Goal: Information Seeking & Learning: Learn about a topic

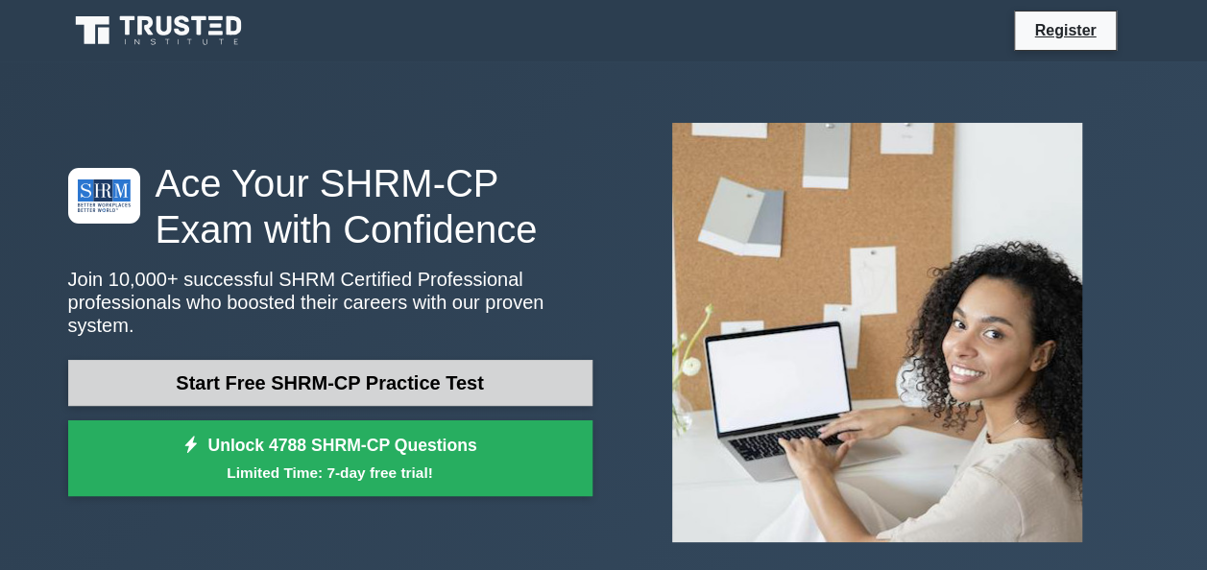
drag, startPoint x: 0, startPoint y: 0, endPoint x: 354, endPoint y: 368, distance: 510.5
click at [354, 368] on link "Start Free SHRM-CP Practice Test" at bounding box center [330, 383] width 524 height 46
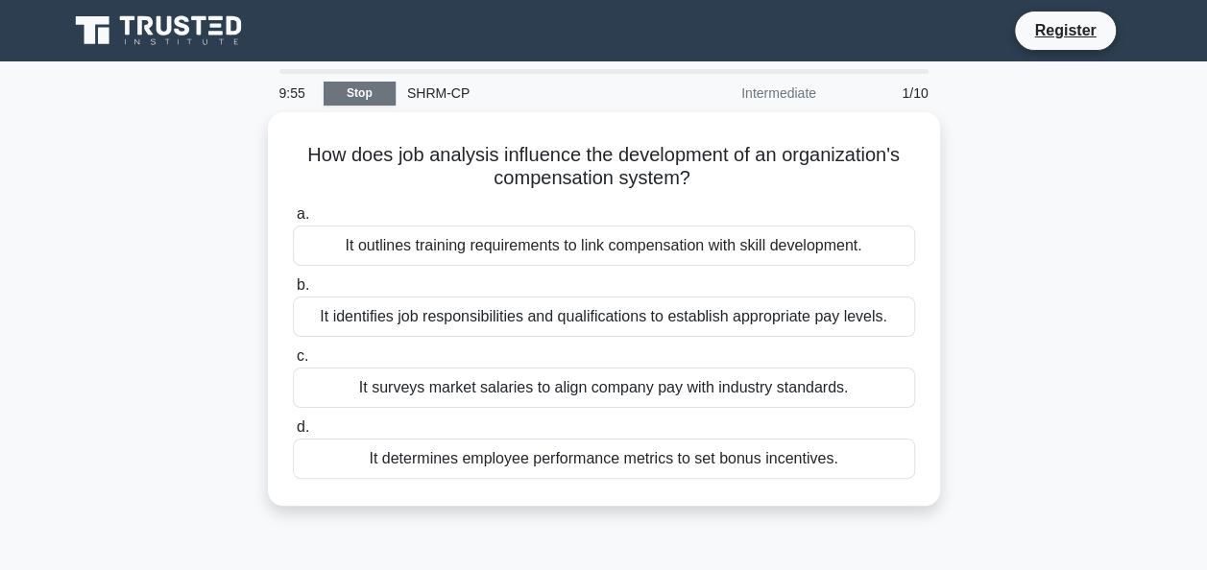
click at [354, 97] on link "Stop" at bounding box center [359, 94] width 72 height 24
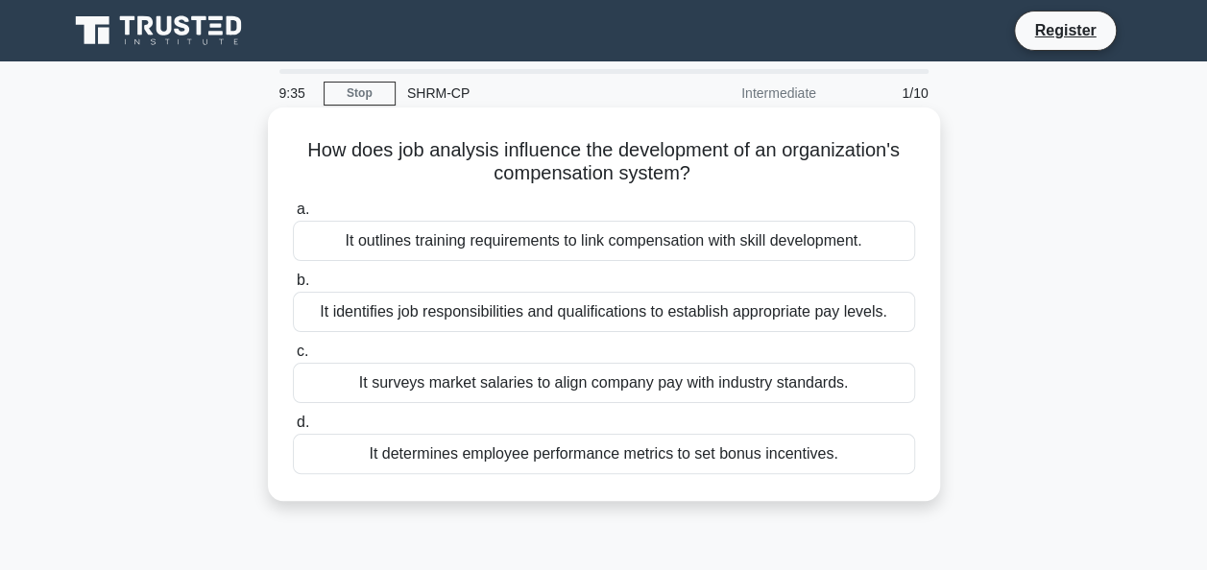
click at [703, 313] on div "It identifies job responsibilities and qualifications to establish appropriate …" at bounding box center [604, 312] width 622 height 40
click at [293, 287] on input "b. It identifies job responsibilities and qualifications to establish appropria…" at bounding box center [293, 281] width 0 height 12
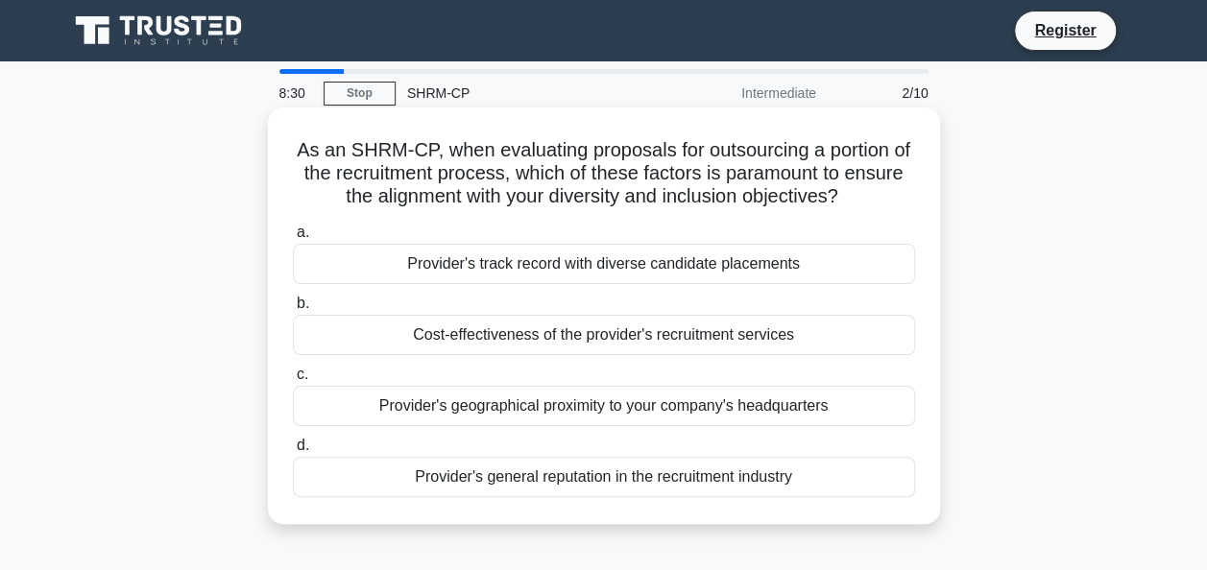
click at [427, 345] on div "Cost-effectiveness of the provider's recruitment services" at bounding box center [604, 335] width 622 height 40
click at [293, 310] on input "b. Cost-effectiveness of the provider's recruitment services" at bounding box center [293, 304] width 0 height 12
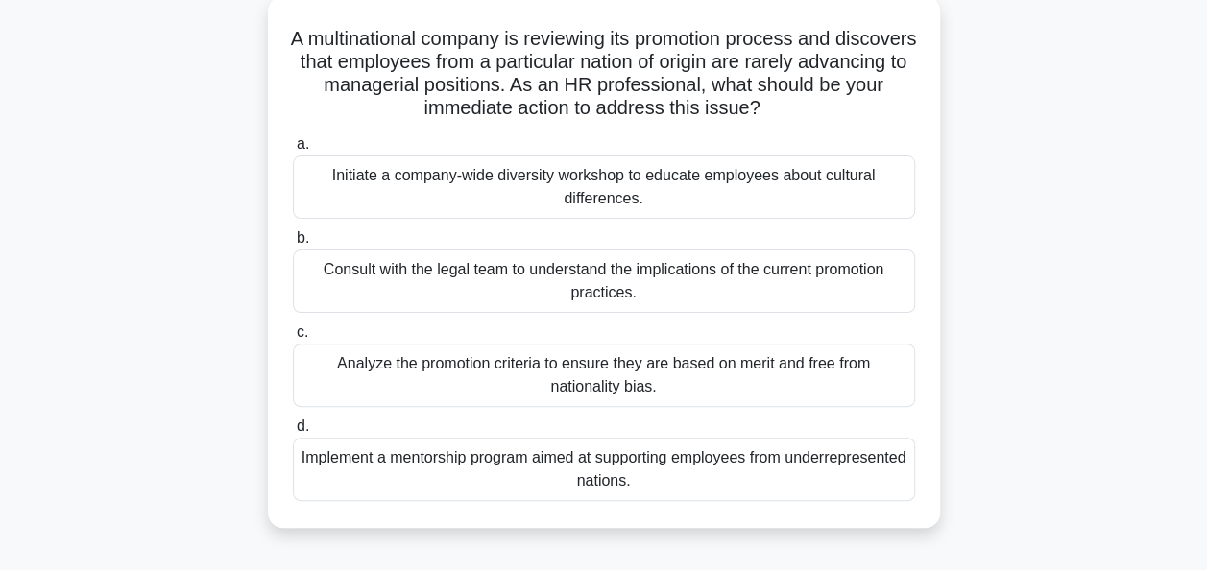
scroll to position [115, 0]
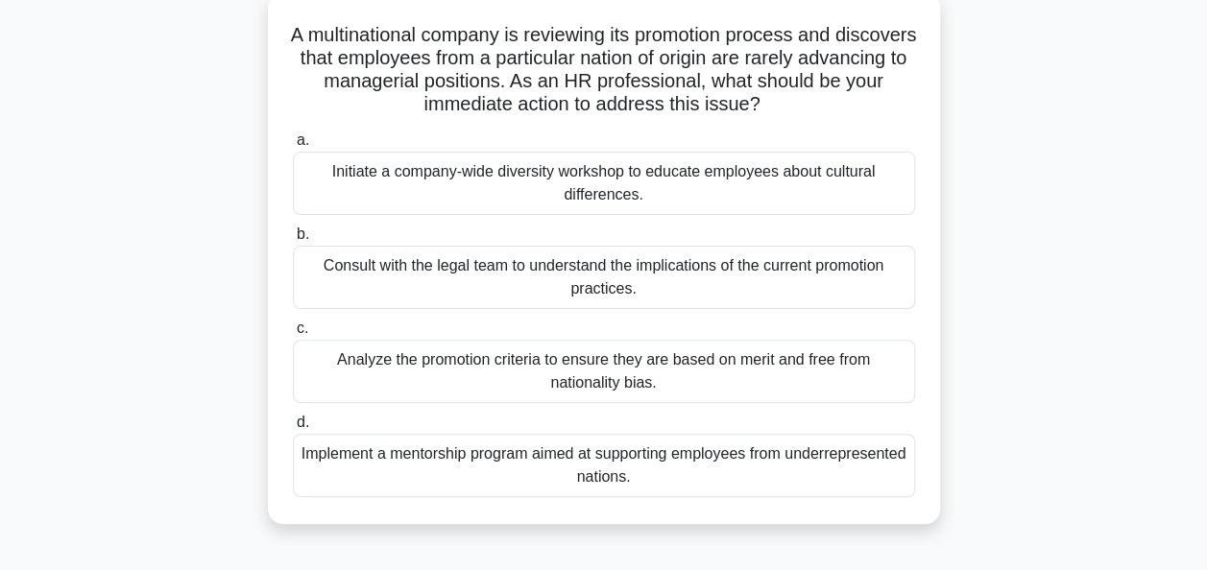
click at [500, 375] on div "Analyze the promotion criteria to ensure they are based on merit and free from …" at bounding box center [604, 371] width 622 height 63
click at [293, 335] on input "c. Analyze the promotion criteria to ensure they are based on merit and free fr…" at bounding box center [293, 329] width 0 height 12
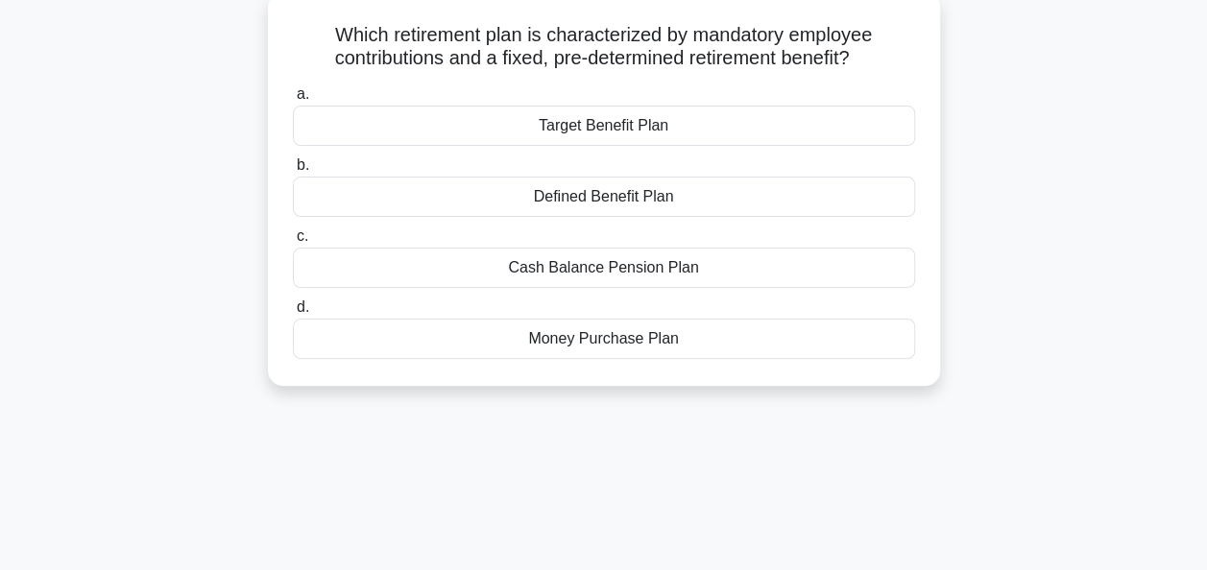
scroll to position [0, 0]
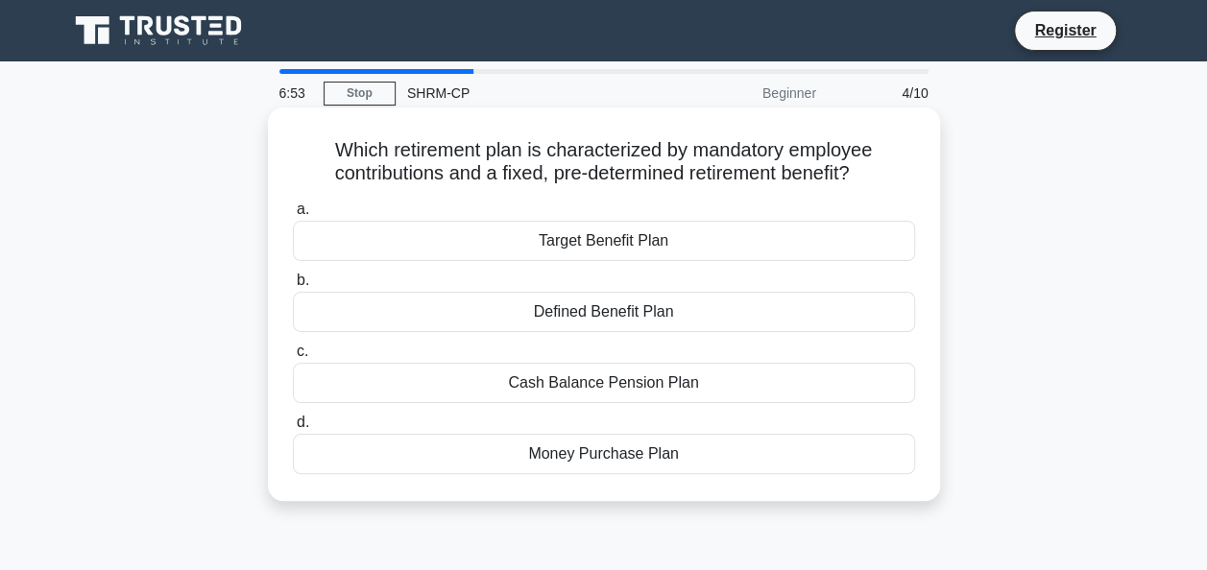
click at [576, 322] on div "Defined Benefit Plan" at bounding box center [604, 312] width 622 height 40
click at [293, 287] on input "b. Defined Benefit Plan" at bounding box center [293, 281] width 0 height 12
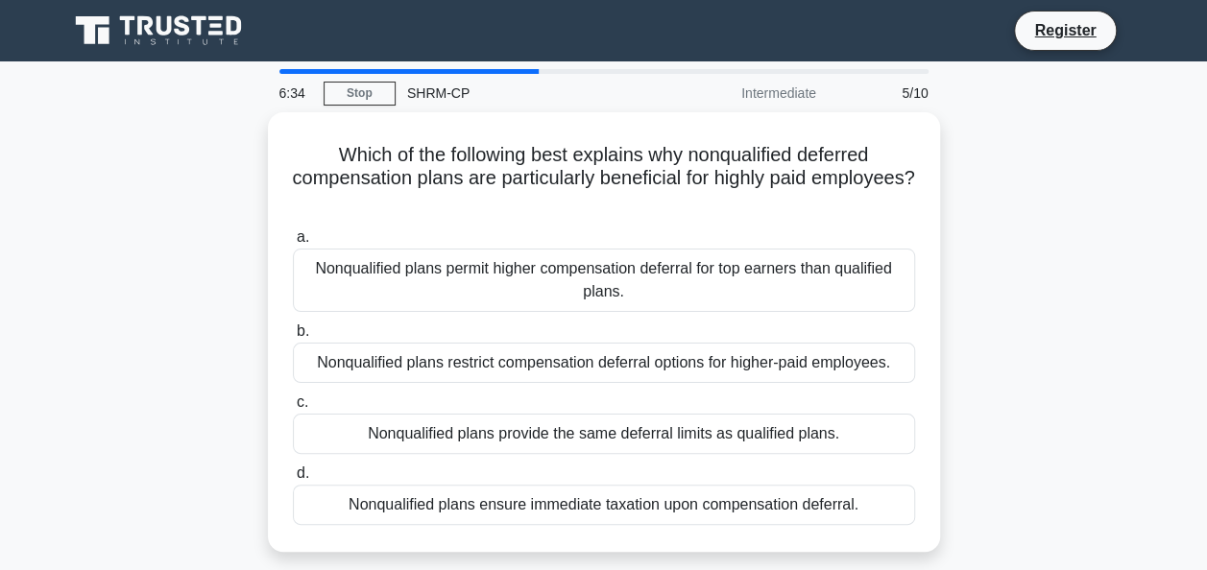
click at [140, 163] on div "Which of the following best explains why nonqualified deferred compensation pla…" at bounding box center [604, 343] width 1094 height 463
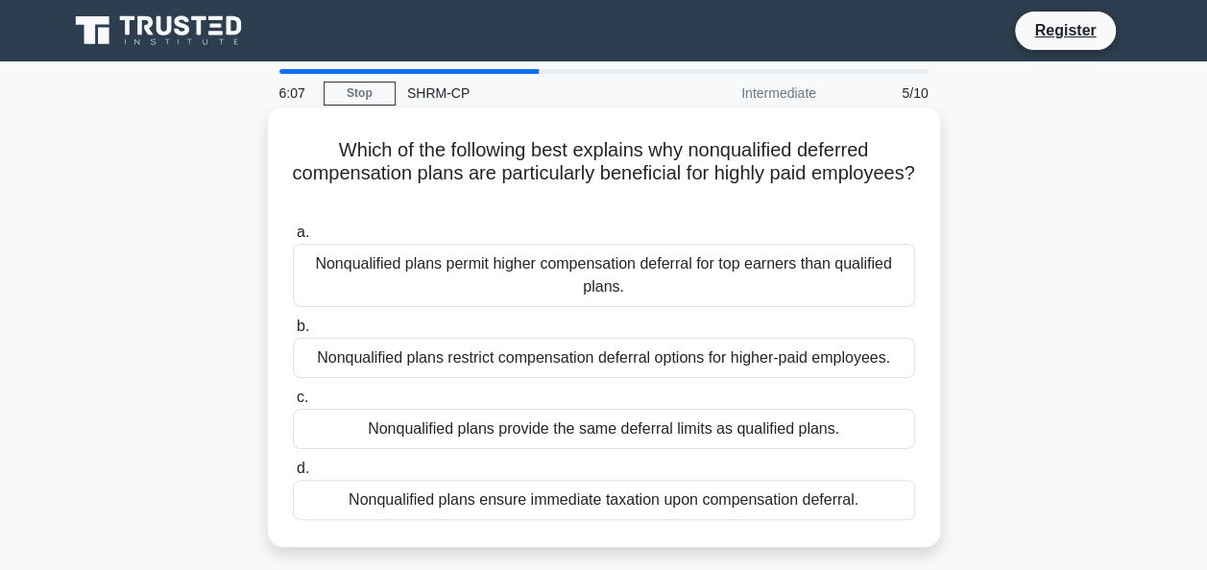
click at [343, 267] on div "Nonqualified plans permit higher compensation deferral for top earners than qua…" at bounding box center [604, 275] width 622 height 63
click at [293, 239] on input "a. Nonqualified plans permit higher compensation deferral for top earners than …" at bounding box center [293, 233] width 0 height 12
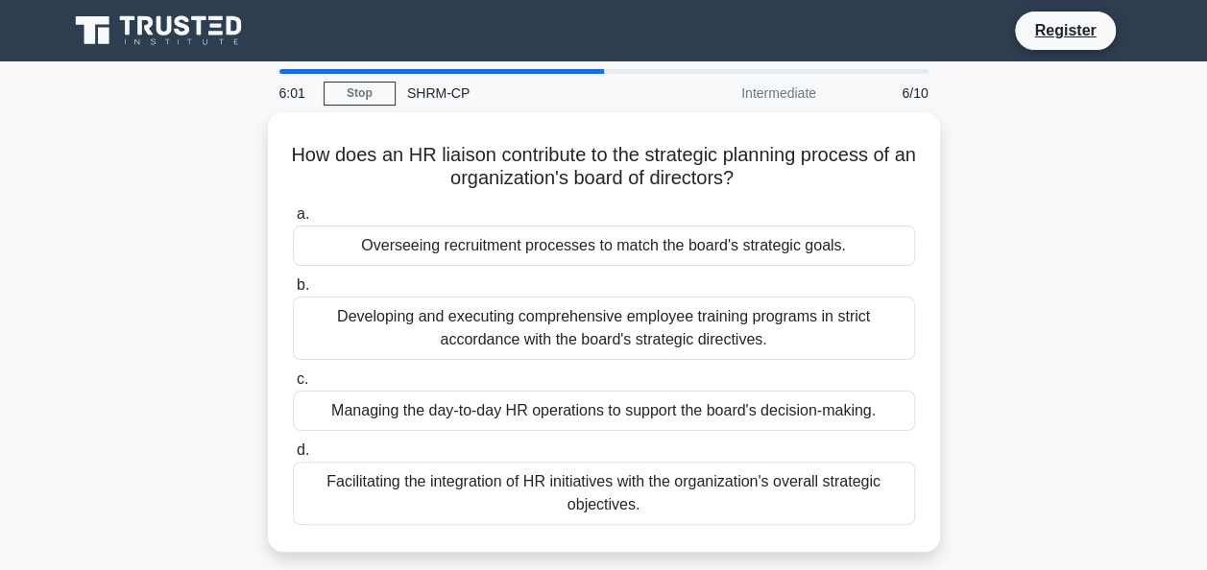
drag, startPoint x: 753, startPoint y: 177, endPoint x: 242, endPoint y: 118, distance: 514.9
click at [242, 118] on div "How does an HR liaison contribute to the strategic planning process of an organ…" at bounding box center [604, 343] width 1094 height 463
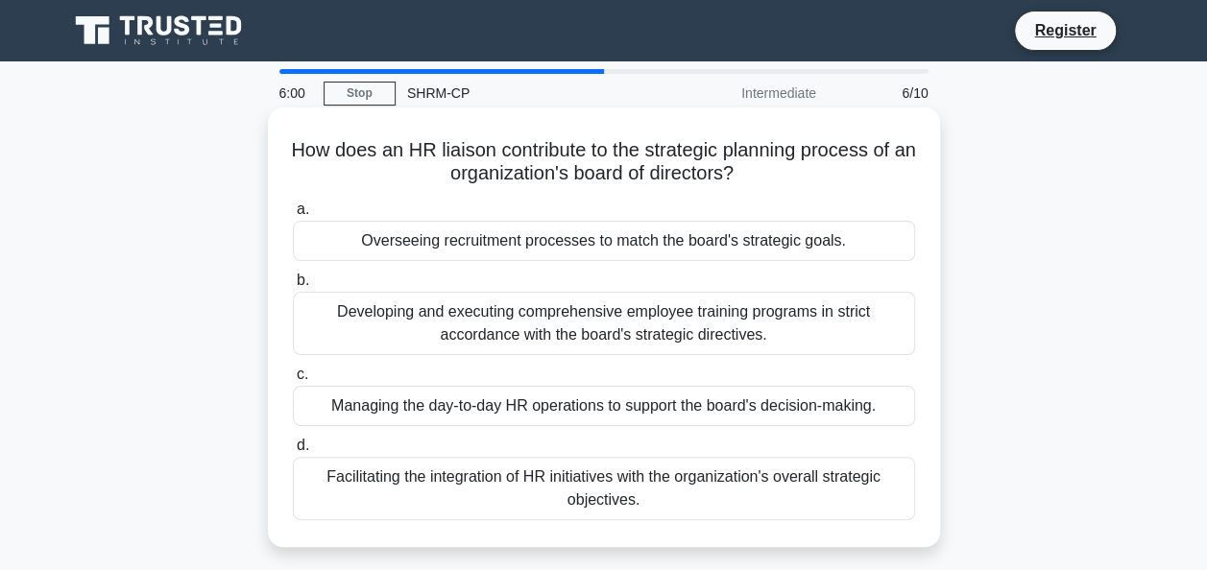
copy h5 "How does an HR liaison contribute to the strategic planning process of an organ…"
drag, startPoint x: 358, startPoint y: 236, endPoint x: 896, endPoint y: 256, distance: 537.9
click at [896, 256] on div "Overseeing recruitment processes to match the board's strategic goals." at bounding box center [604, 241] width 622 height 40
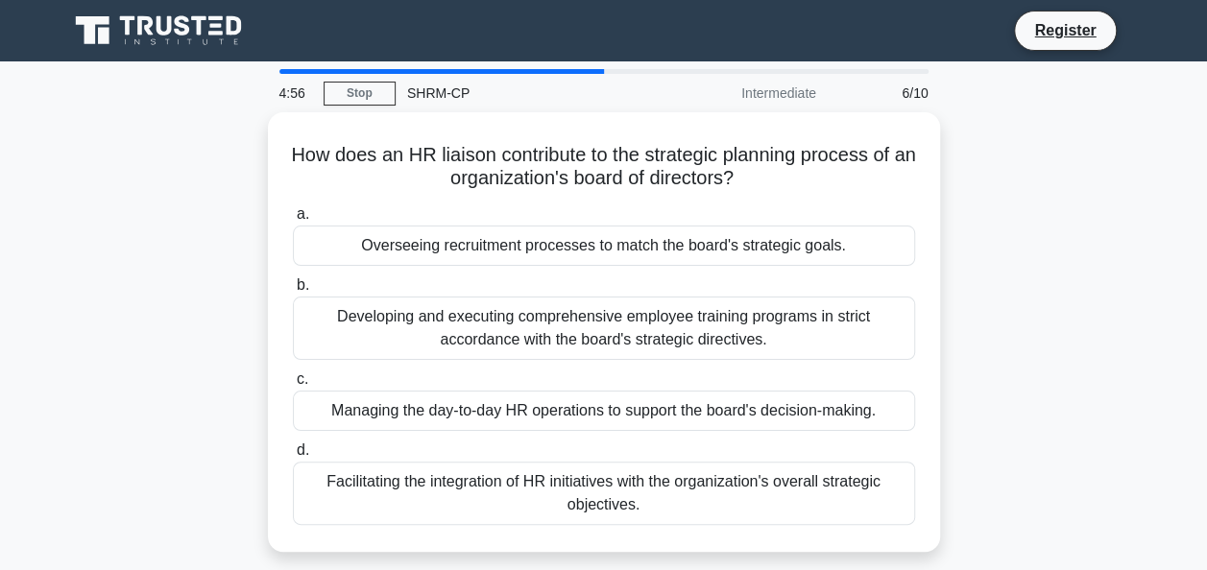
drag, startPoint x: 670, startPoint y: 498, endPoint x: 262, endPoint y: 200, distance: 505.5
click at [262, 200] on div "How does an HR liaison contribute to the strategic planning process of an organ…" at bounding box center [604, 343] width 1094 height 463
copy div "a. Overseeing recruitment processes to match the board's strategic goals. b. De…"
click at [1076, 350] on div "How does an HR liaison contribute to the strategic planning process of an organ…" at bounding box center [604, 343] width 1094 height 463
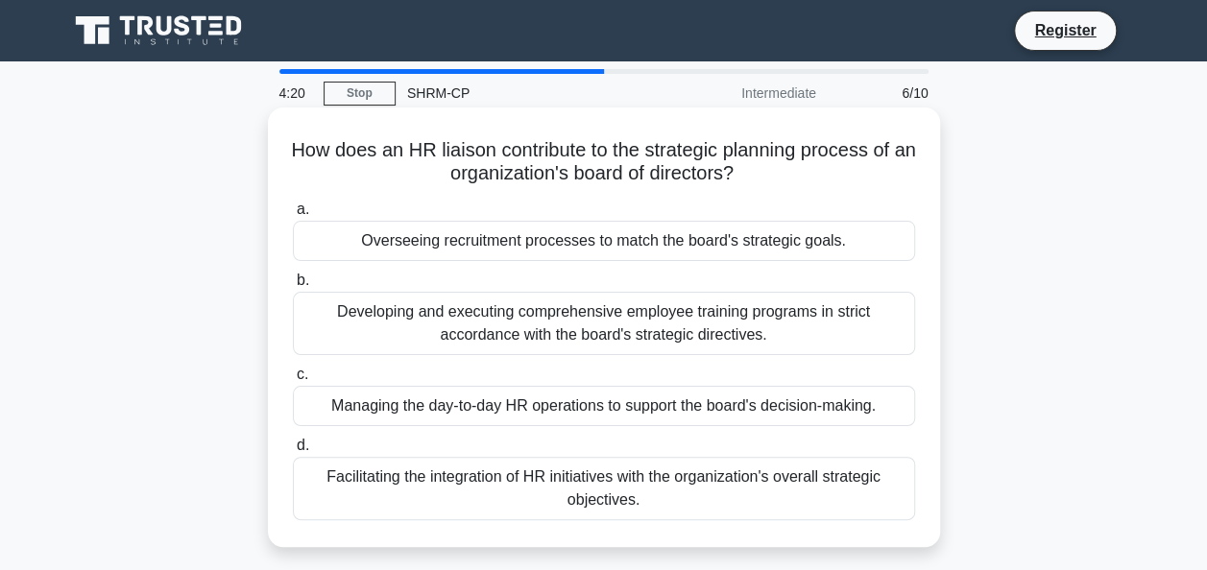
click at [592, 490] on div "Facilitating the integration of HR initiatives with the organization's overall …" at bounding box center [604, 488] width 622 height 63
click at [293, 452] on input "d. Facilitating the integration of HR initiatives with the organization's overa…" at bounding box center [293, 446] width 0 height 12
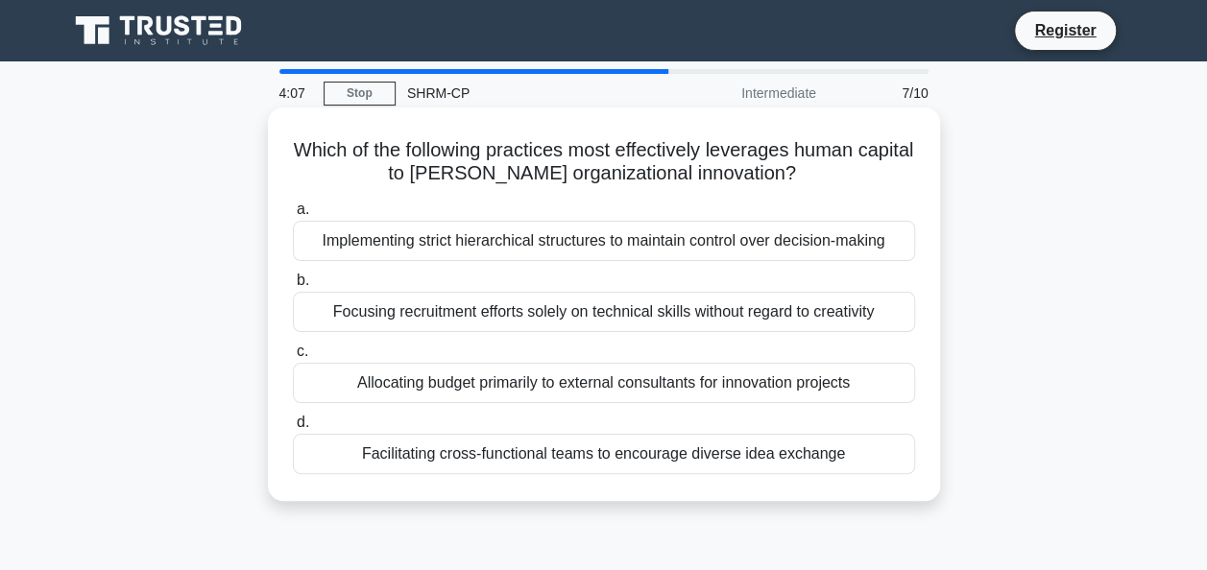
drag, startPoint x: 860, startPoint y: 463, endPoint x: 291, endPoint y: 136, distance: 656.1
click at [291, 136] on div "Which of the following practices most effectively leverages human capital to fo…" at bounding box center [603, 304] width 657 height 378
copy div "Which of the following practices most effectively leverages human capital to fo…"
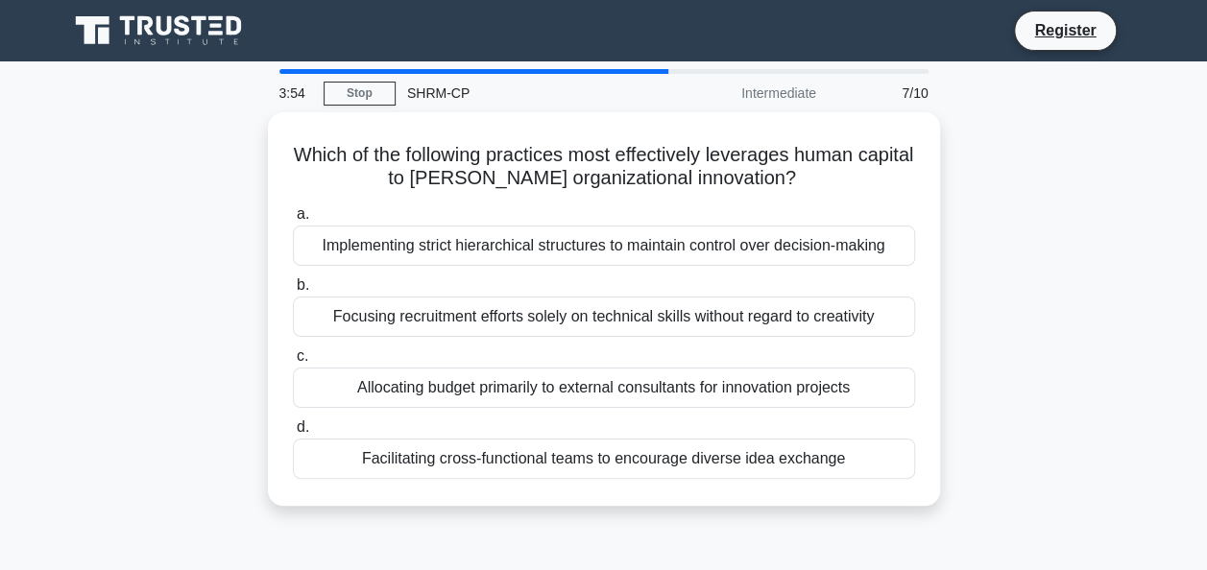
click at [1054, 407] on div "Which of the following practices most effectively leverages human capital to fo…" at bounding box center [604, 320] width 1094 height 417
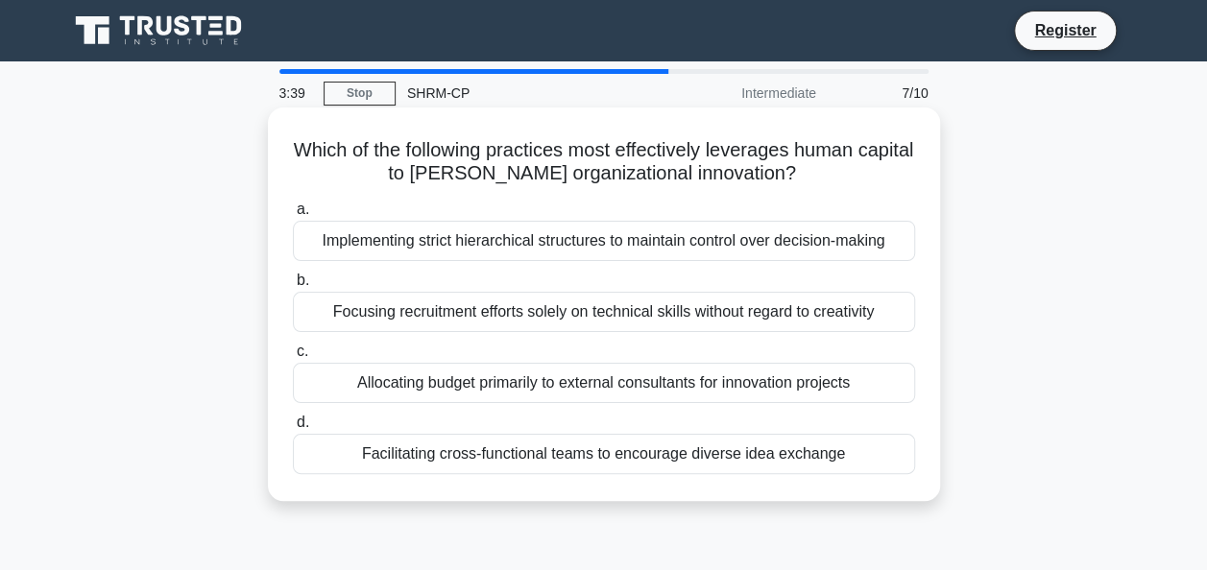
click at [562, 455] on div "Facilitating cross-functional teams to encourage diverse idea exchange" at bounding box center [604, 454] width 622 height 40
click at [293, 429] on input "d. Facilitating cross-functional teams to encourage diverse idea exchange" at bounding box center [293, 423] width 0 height 12
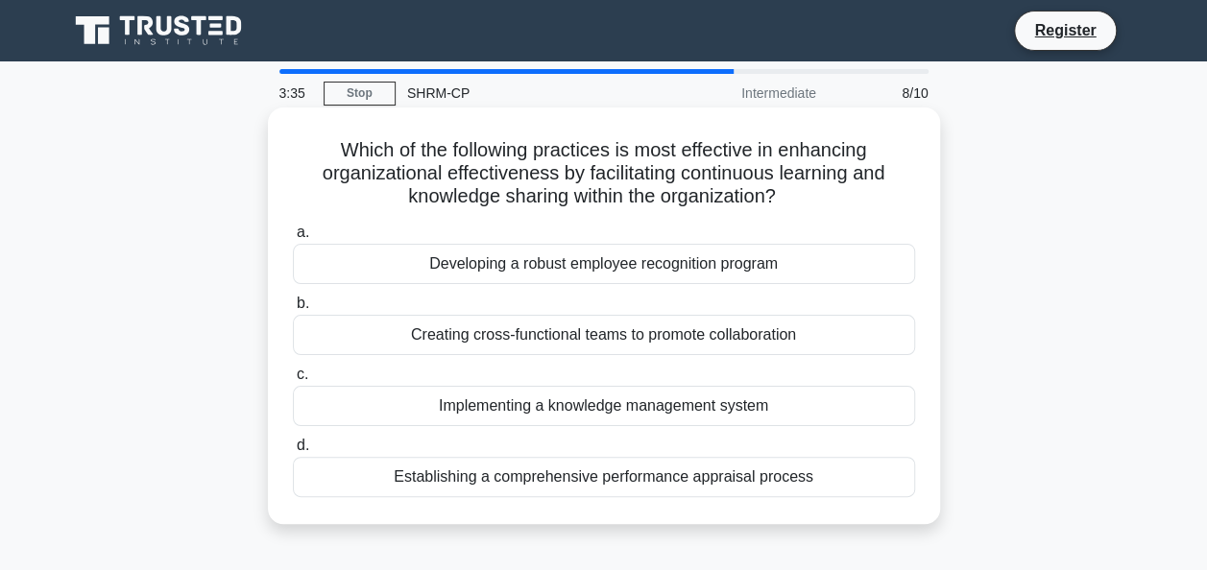
drag, startPoint x: 829, startPoint y: 478, endPoint x: 281, endPoint y: 138, distance: 644.8
click at [281, 138] on div "Which of the following practices is most effective in enhancing organizational …" at bounding box center [603, 315] width 657 height 401
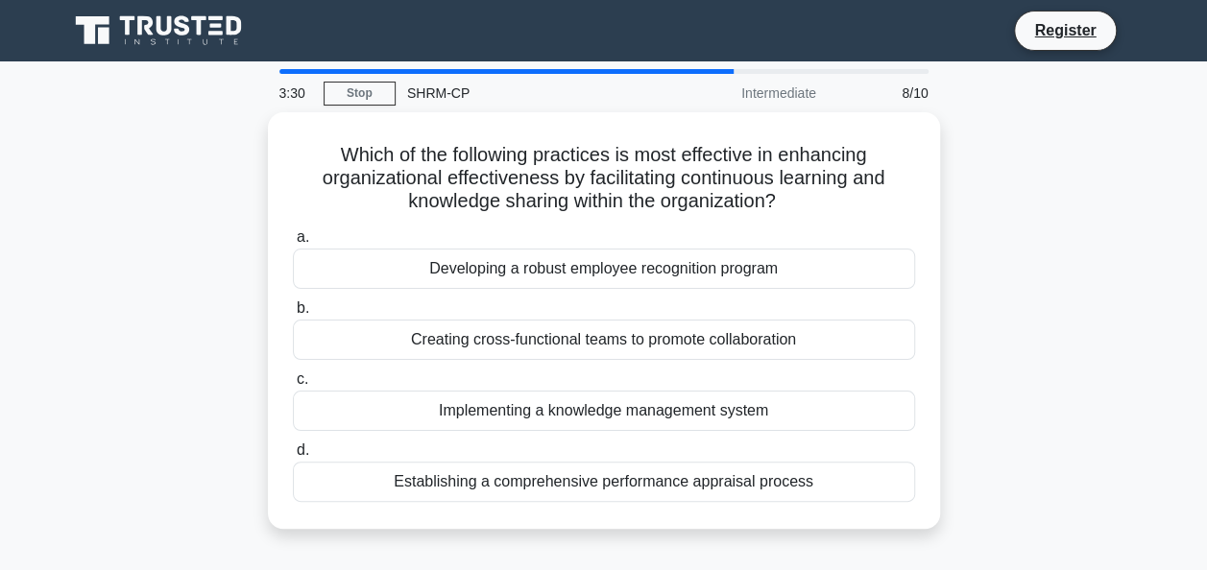
copy div "Which of the following practices is most effective in enhancing organizational …"
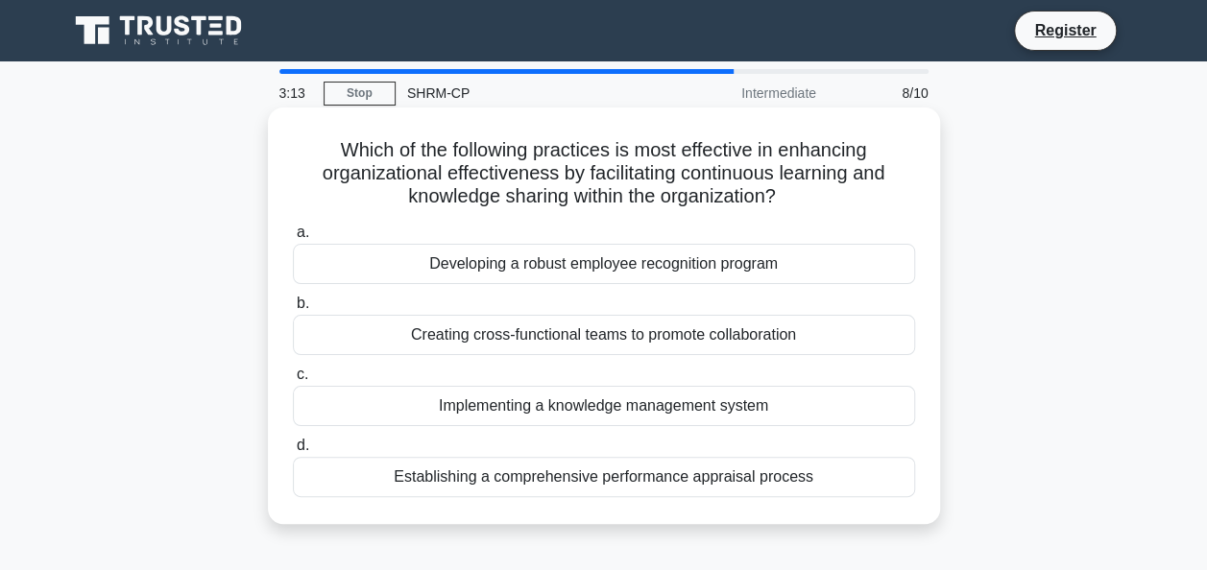
click at [488, 373] on label "c. Implementing a knowledge management system" at bounding box center [604, 394] width 622 height 63
click at [293, 373] on input "c. Implementing a knowledge management system" at bounding box center [293, 375] width 0 height 12
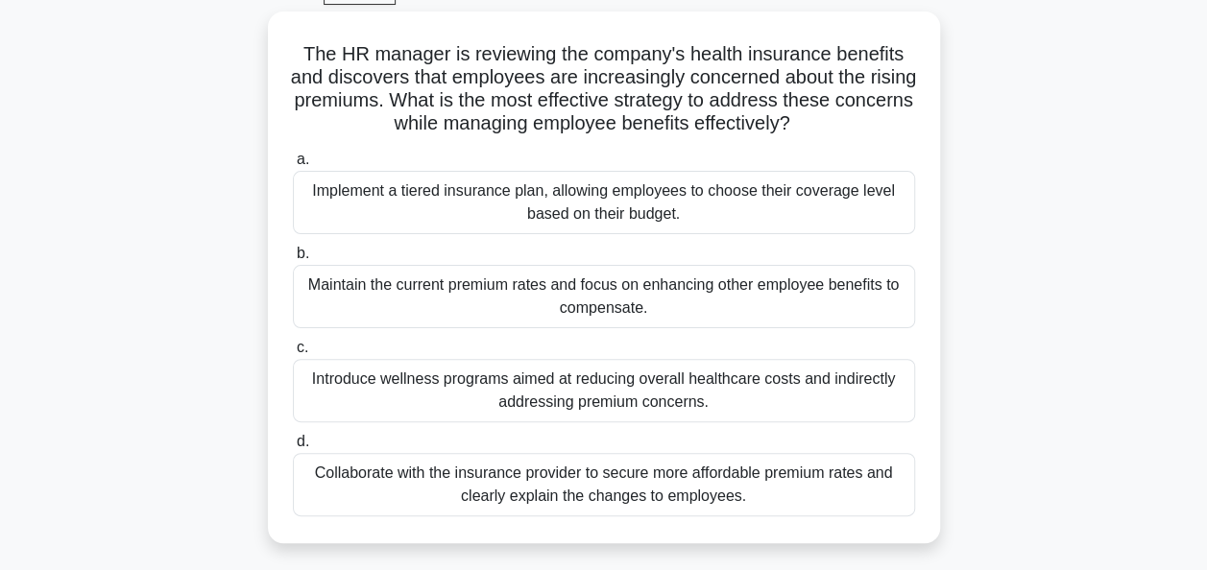
scroll to position [137, 0]
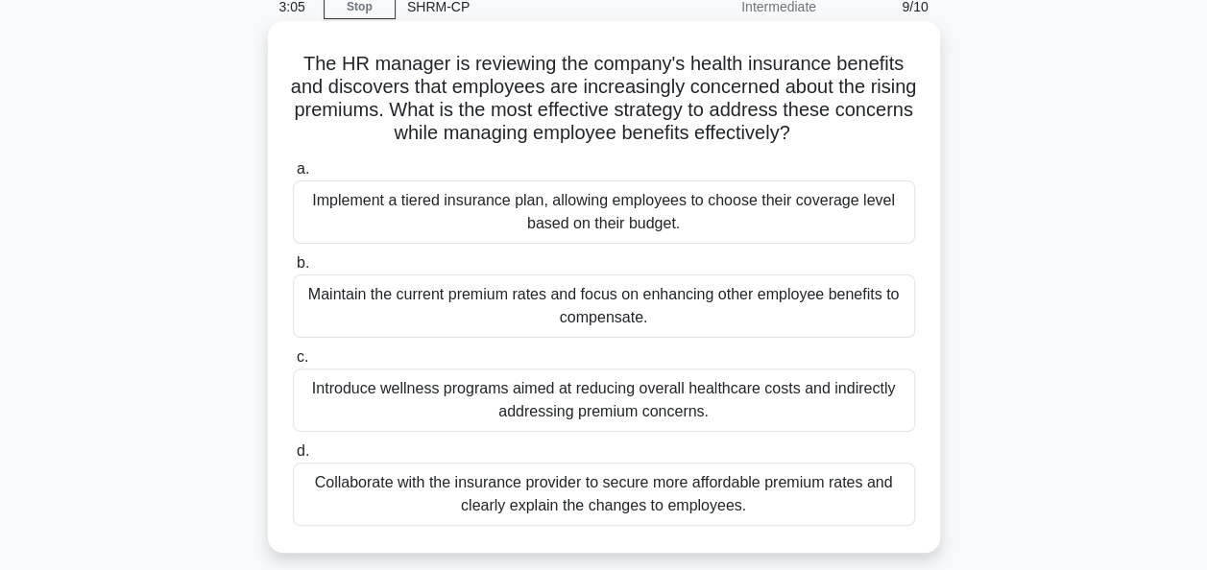
drag, startPoint x: 771, startPoint y: 463, endPoint x: 289, endPoint y: 10, distance: 661.4
click at [289, 10] on div "3:05 Stop SHRM-CP Intermediate 9/10 The HR manager is reviewing the company's h…" at bounding box center [604, 463] width 1094 height 960
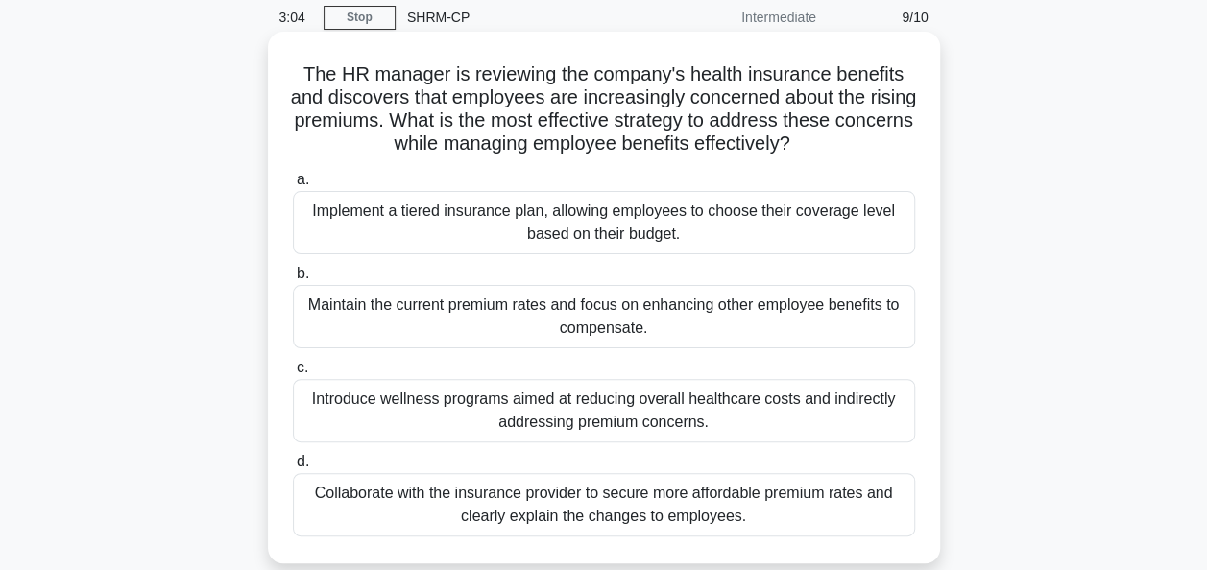
drag, startPoint x: 289, startPoint y: 10, endPoint x: 461, endPoint y: 140, distance: 215.8
click at [461, 140] on h5 "The HR manager is reviewing the company's health insurance benefits and discove…" at bounding box center [604, 109] width 626 height 94
click at [467, 106] on h5 "The HR manager is reviewing the company's health insurance benefits and discove…" at bounding box center [604, 109] width 626 height 94
click at [518, 81] on h5 "The HR manager is reviewing the company's health insurance benefits and discove…" at bounding box center [604, 109] width 626 height 94
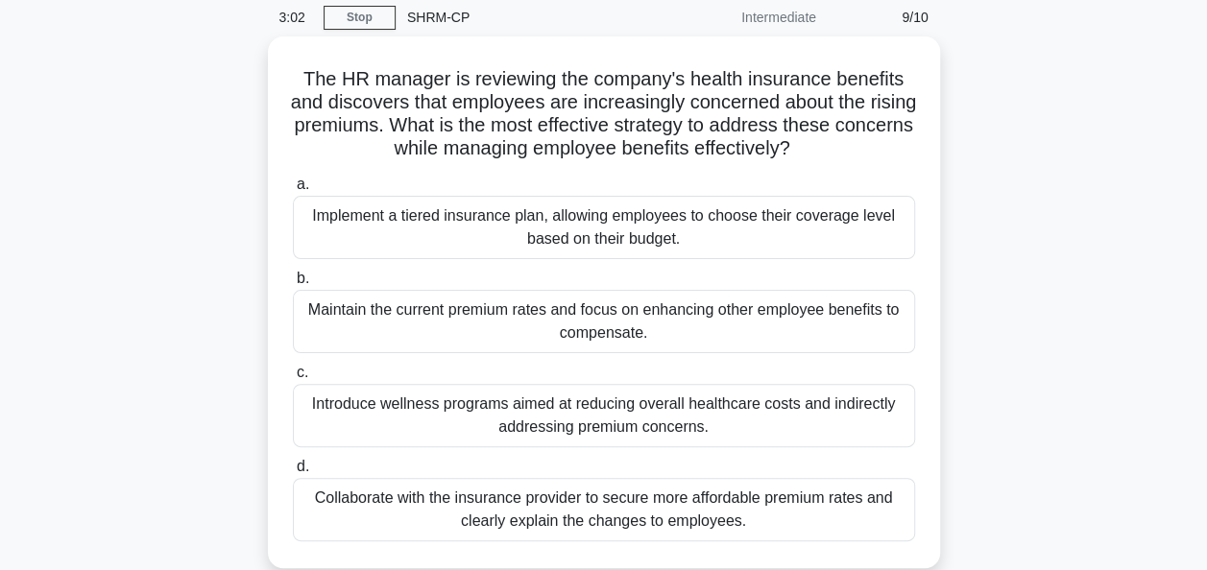
click at [1013, 217] on div "The HR manager is reviewing the company's health insurance benefits and discove…" at bounding box center [604, 313] width 1094 height 555
copy div "3:06 Stop SHRM-CP Intermediate 9/10 The HR manager is reviewing the company's h…"
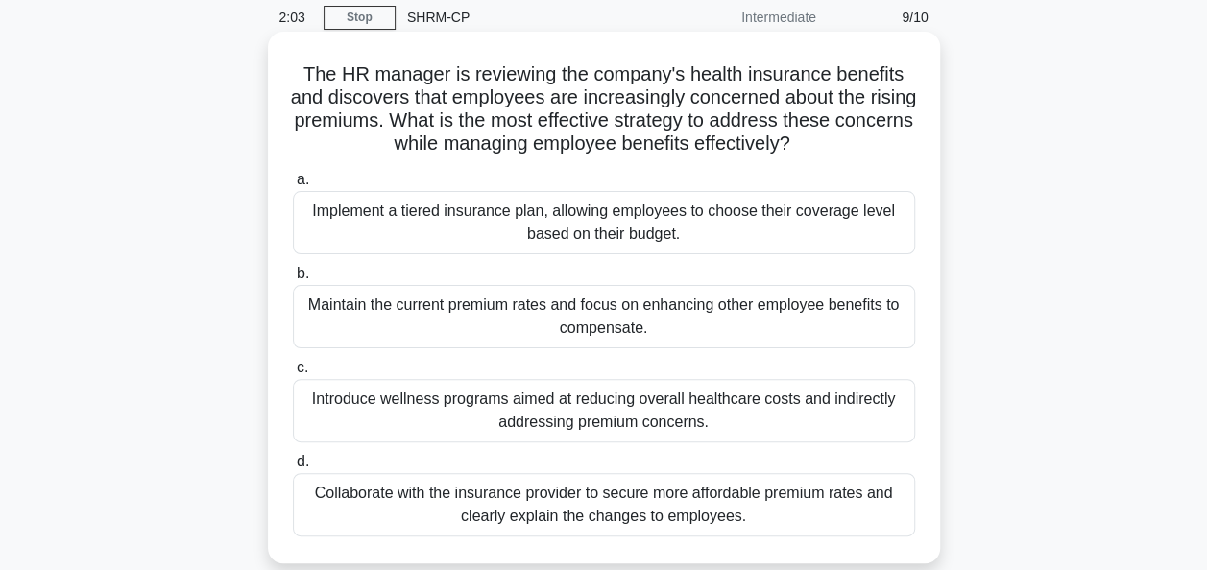
click at [555, 493] on div "Collaborate with the insurance provider to secure more affordable premium rates…" at bounding box center [604, 504] width 622 height 63
click at [293, 468] on input "d. Collaborate with the insurance provider to secure more affordable premium ra…" at bounding box center [293, 462] width 0 height 12
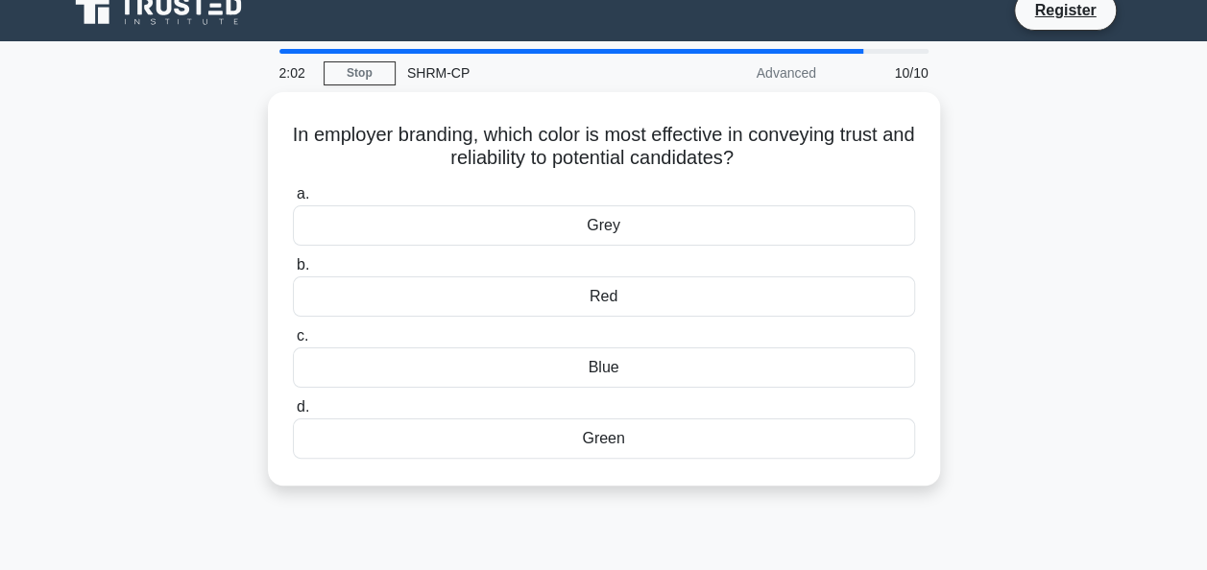
scroll to position [0, 0]
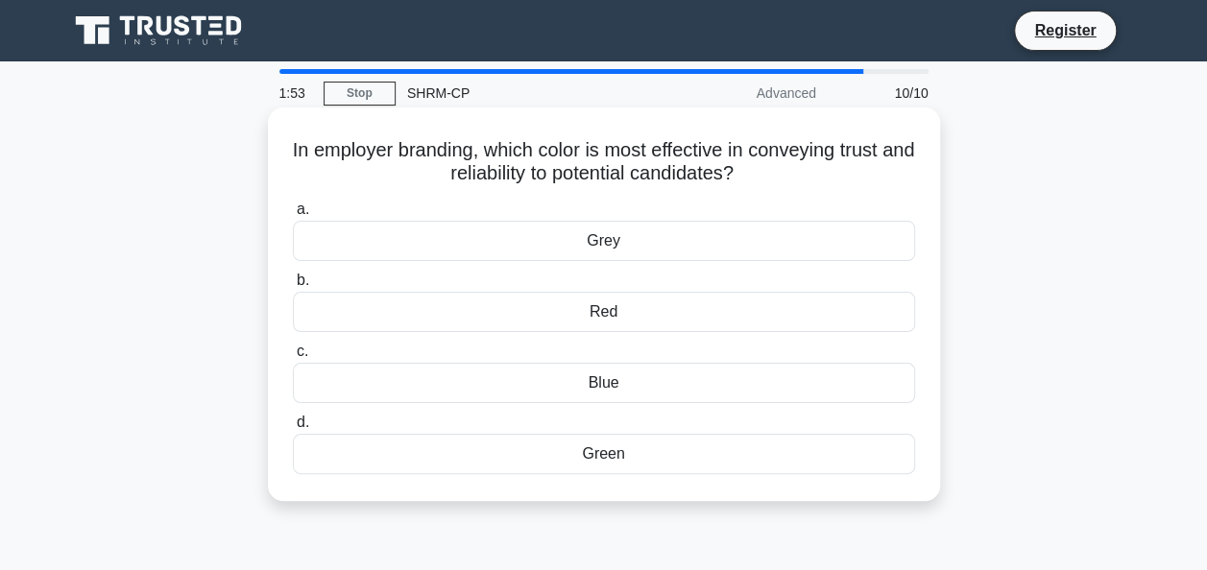
drag, startPoint x: 298, startPoint y: 152, endPoint x: 731, endPoint y: 474, distance: 540.6
click at [731, 474] on div "In employer branding, which color is most effective in conveying trust and reli…" at bounding box center [603, 304] width 657 height 378
copy div "In employer branding, which color is most effective in conveying trust and reli…"
click at [623, 388] on div "Blue" at bounding box center [604, 383] width 622 height 40
click at [293, 358] on input "c. Blue" at bounding box center [293, 352] width 0 height 12
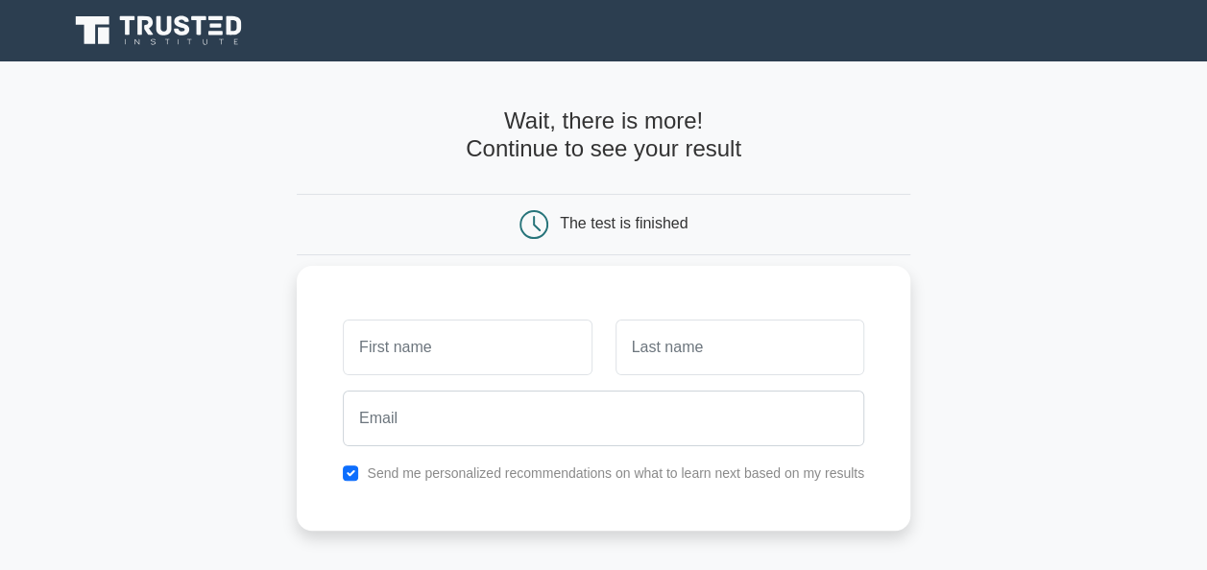
click at [524, 346] on input "text" at bounding box center [467, 348] width 249 height 56
type input "ELDAR"
type input "[PERSON_NAME]"
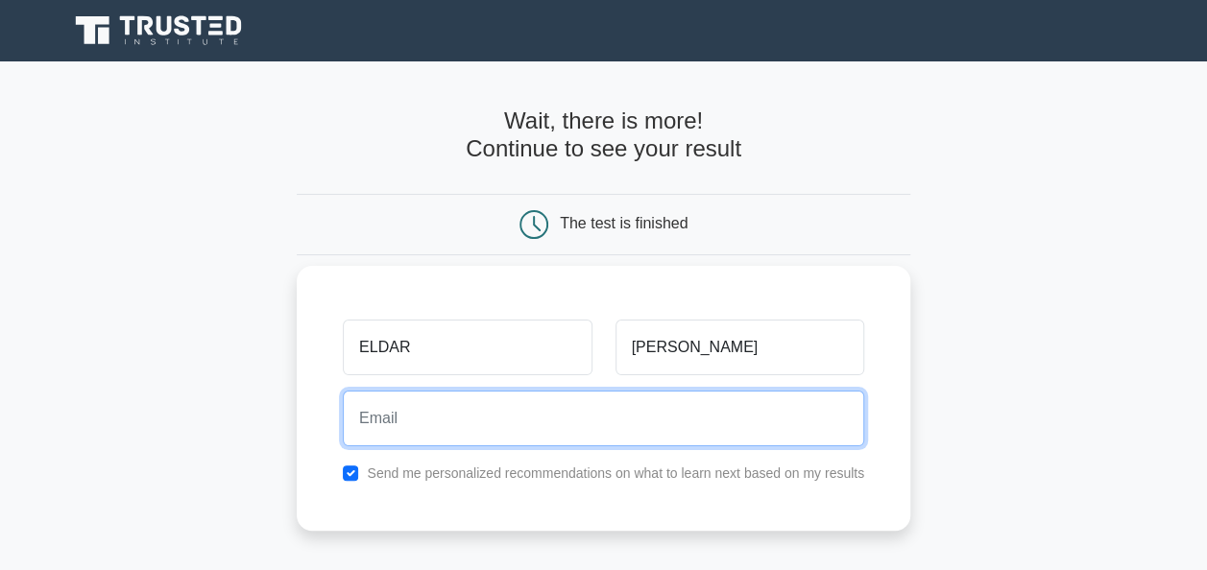
type input "[EMAIL_ADDRESS][DOMAIN_NAME]"
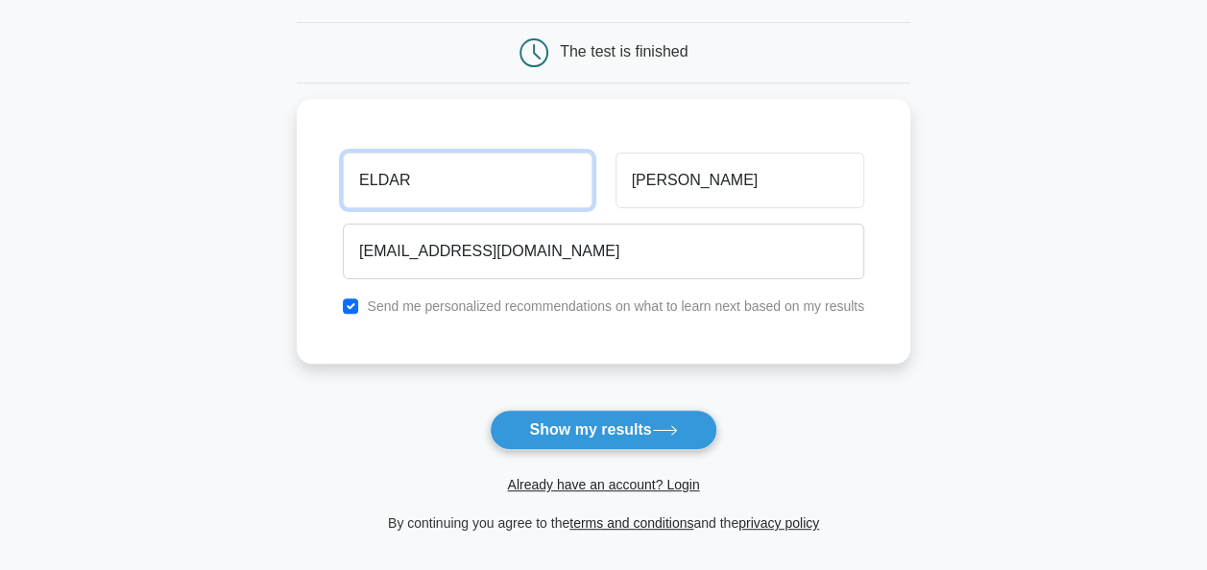
scroll to position [173, 0]
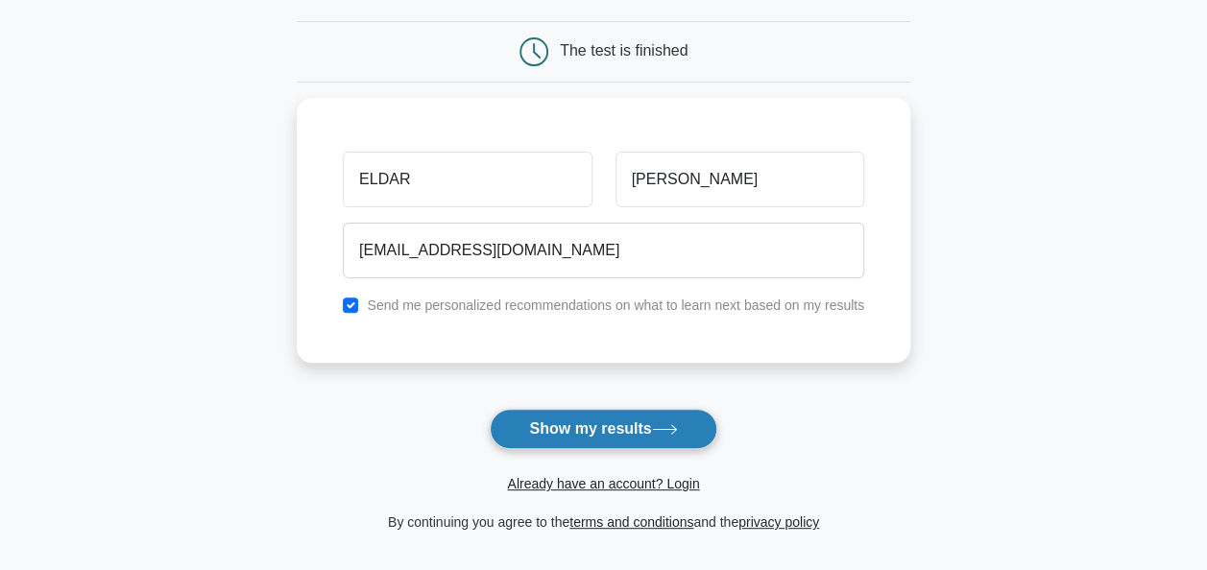
click at [570, 438] on button "Show my results" at bounding box center [603, 429] width 227 height 40
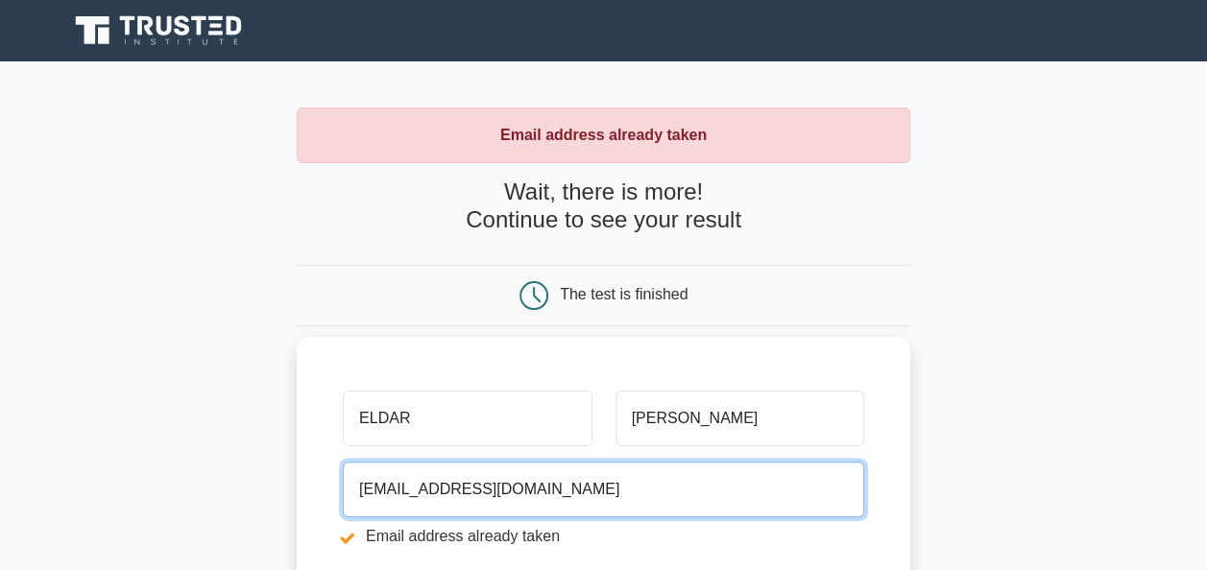
click at [534, 505] on input "[EMAIL_ADDRESS][DOMAIN_NAME]" at bounding box center [603, 490] width 521 height 56
drag, startPoint x: 545, startPoint y: 491, endPoint x: 309, endPoint y: 428, distance: 244.5
click at [309, 428] on div "[PERSON_NAME][GEOGRAPHIC_DATA] [EMAIL_ADDRESS][DOMAIN_NAME] Email address alrea…" at bounding box center [603, 487] width 613 height 301
click at [442, 487] on input "email" at bounding box center [603, 490] width 521 height 56
type input "[EMAIL_ADDRESS][DOMAIN_NAME]"
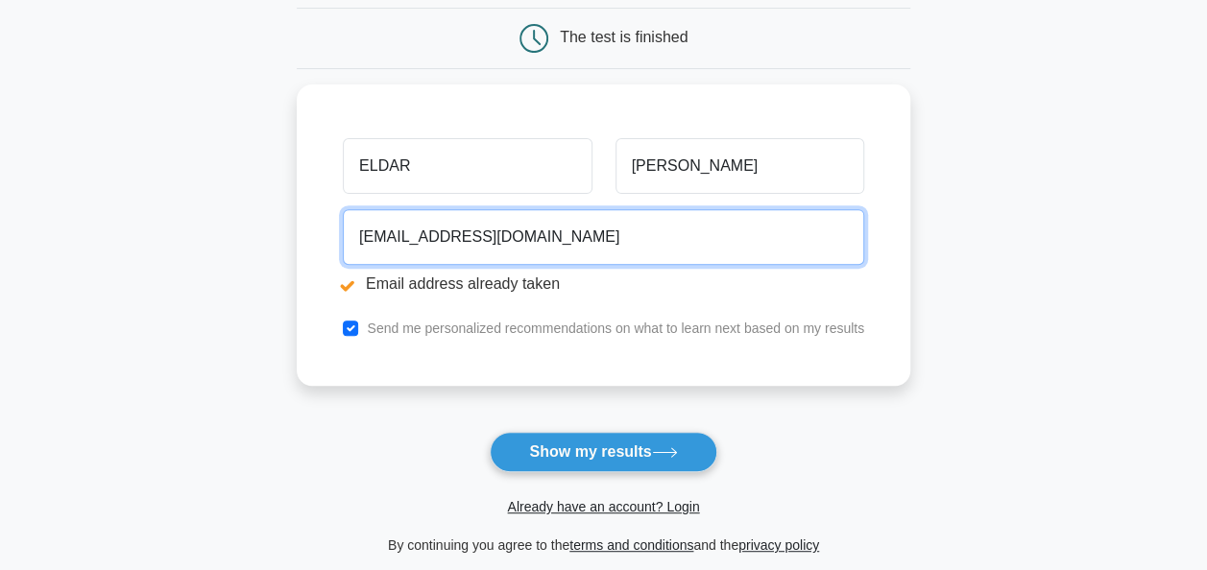
scroll to position [265, 0]
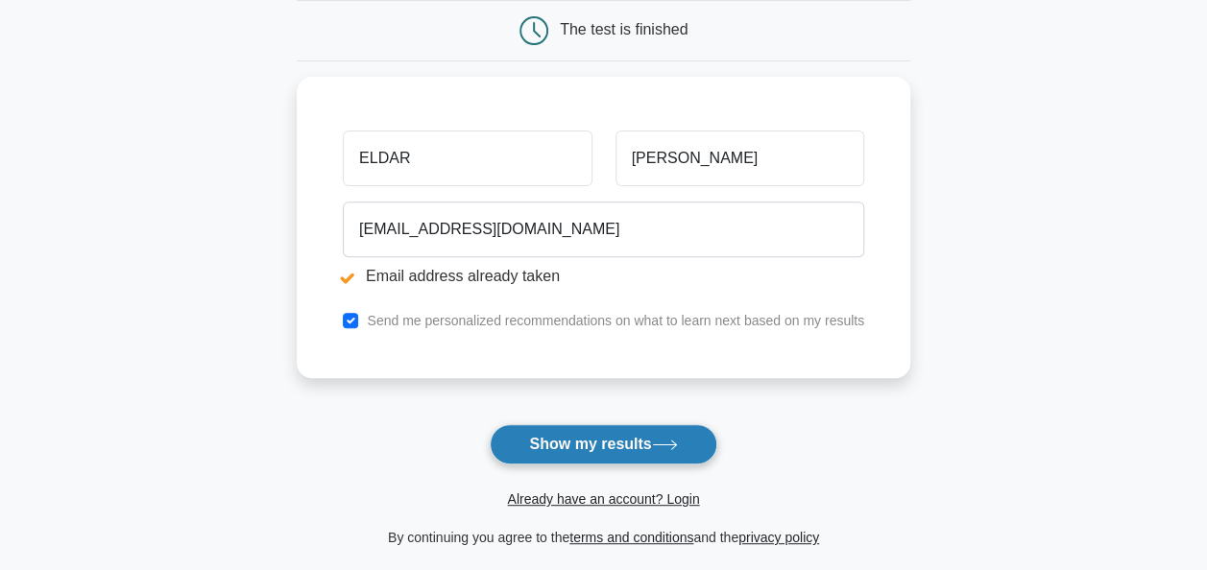
click at [562, 452] on button "Show my results" at bounding box center [603, 444] width 227 height 40
